Goal: Task Accomplishment & Management: Complete application form

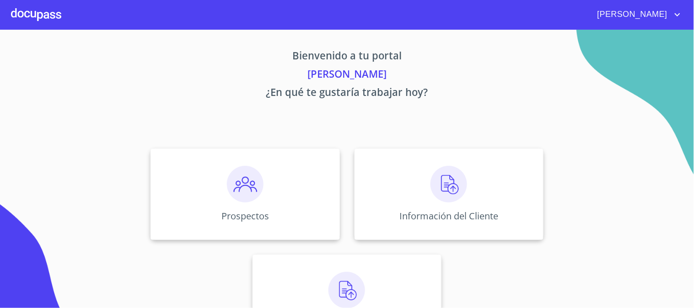
click at [671, 14] on span "[PERSON_NAME]" at bounding box center [630, 14] width 81 height 15
click at [599, 127] on div at bounding box center [347, 154] width 694 height 308
click at [465, 195] on div "Información del Cliente" at bounding box center [448, 194] width 189 height 91
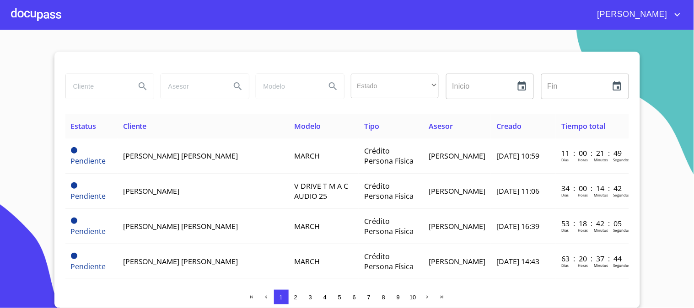
click at [313, 296] on span "3" at bounding box center [310, 296] width 7 height 7
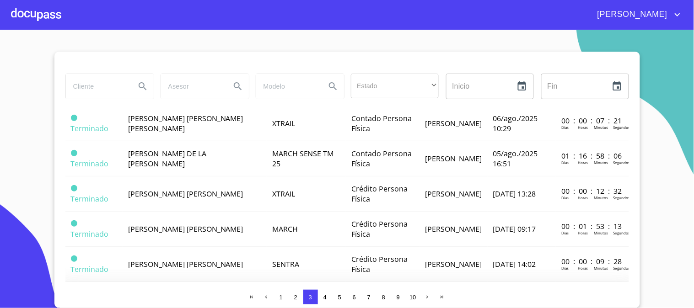
scroll to position [559, 0]
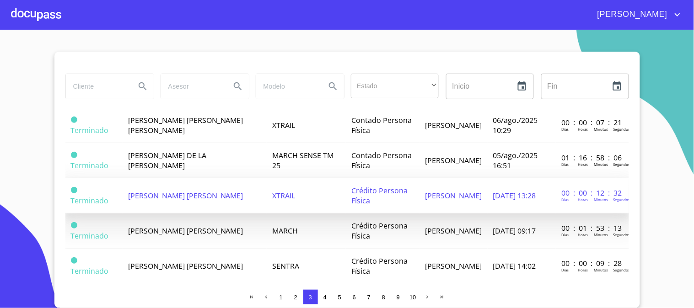
click at [216, 191] on span "[PERSON_NAME] [PERSON_NAME]" at bounding box center [185, 196] width 115 height 10
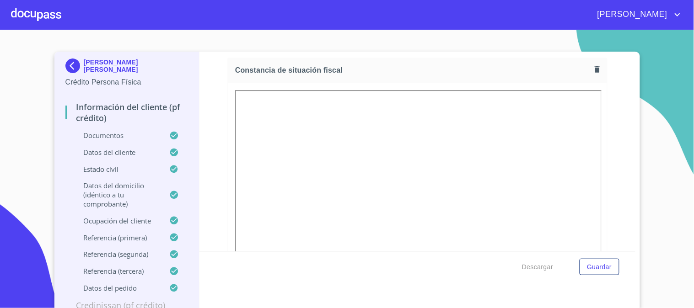
scroll to position [2540, 0]
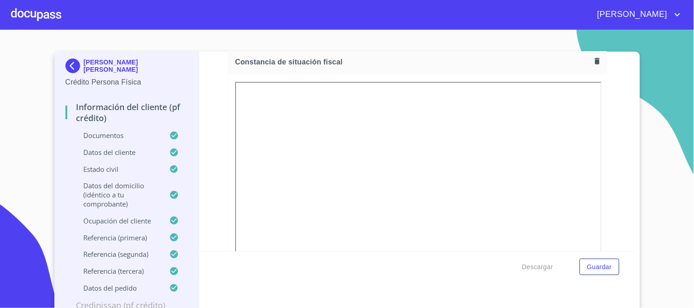
click at [25, 17] on div at bounding box center [36, 14] width 50 height 29
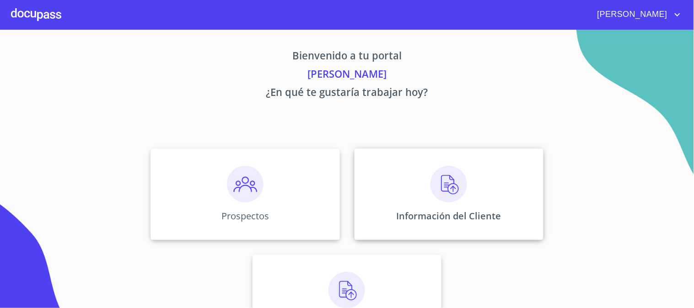
click at [434, 210] on p "Información del Cliente" at bounding box center [448, 216] width 105 height 12
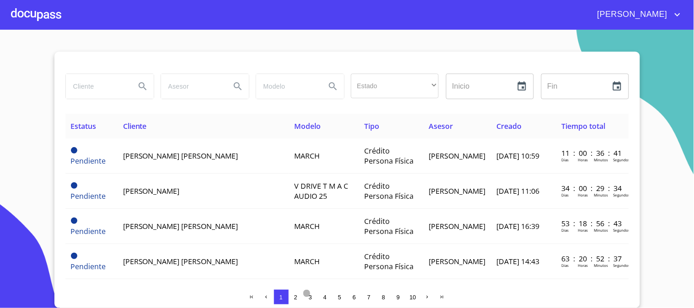
click at [309, 295] on span "3" at bounding box center [310, 297] width 3 height 7
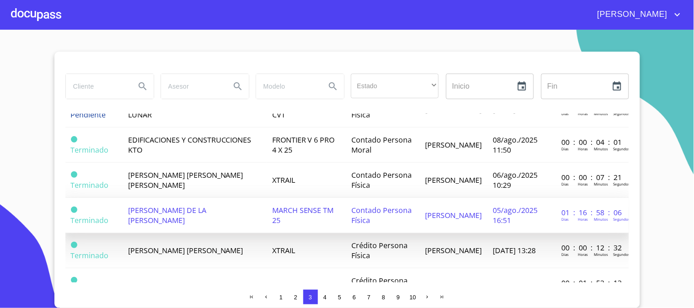
scroll to position [508, 0]
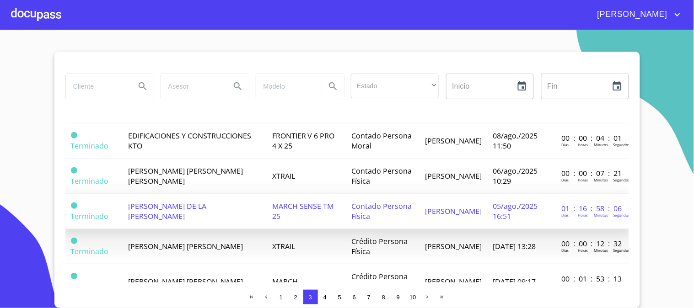
click at [208, 204] on td "[PERSON_NAME] DE LA [PERSON_NAME]" at bounding box center [195, 211] width 144 height 35
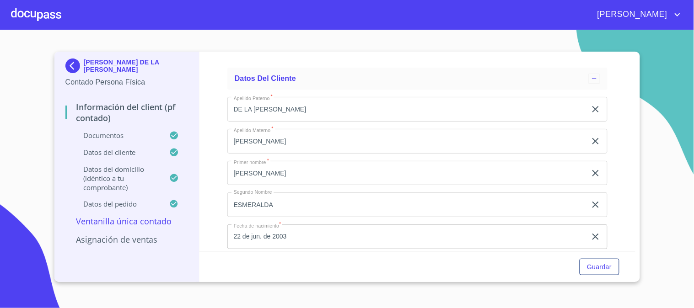
scroll to position [1777, 0]
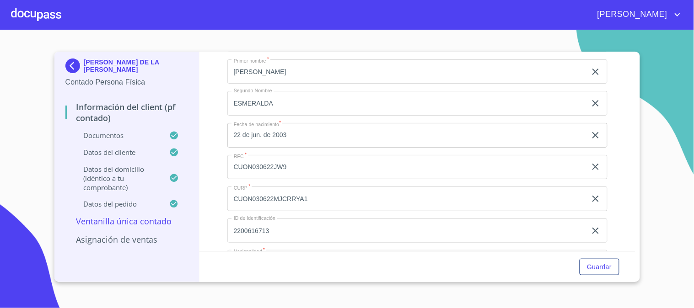
click at [307, 20] on input "CUON030622JW9" at bounding box center [406, 7] width 359 height 25
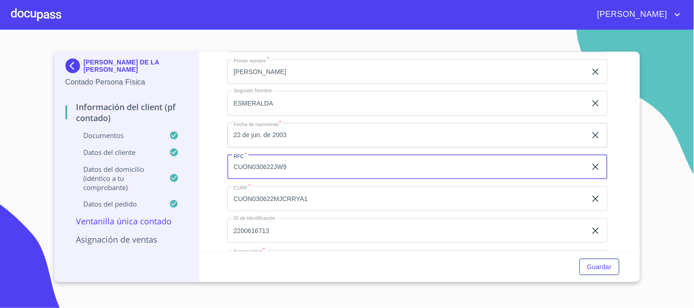
click at [307, 164] on input "CUON030622JW9" at bounding box center [406, 167] width 359 height 25
click at [312, 20] on input "CUON030622MJCRRYA1" at bounding box center [406, 7] width 359 height 25
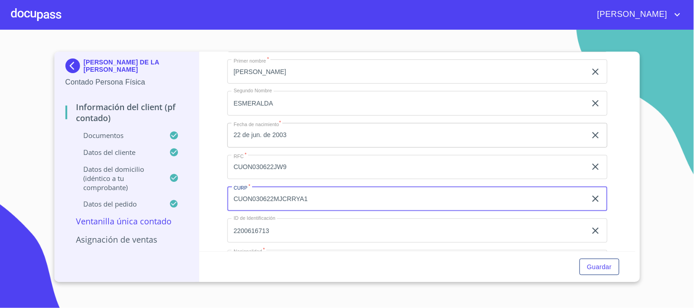
click at [312, 199] on input "CUON030622MJCRRYA1" at bounding box center [406, 199] width 359 height 25
